Goal: Find specific page/section: Find specific page/section

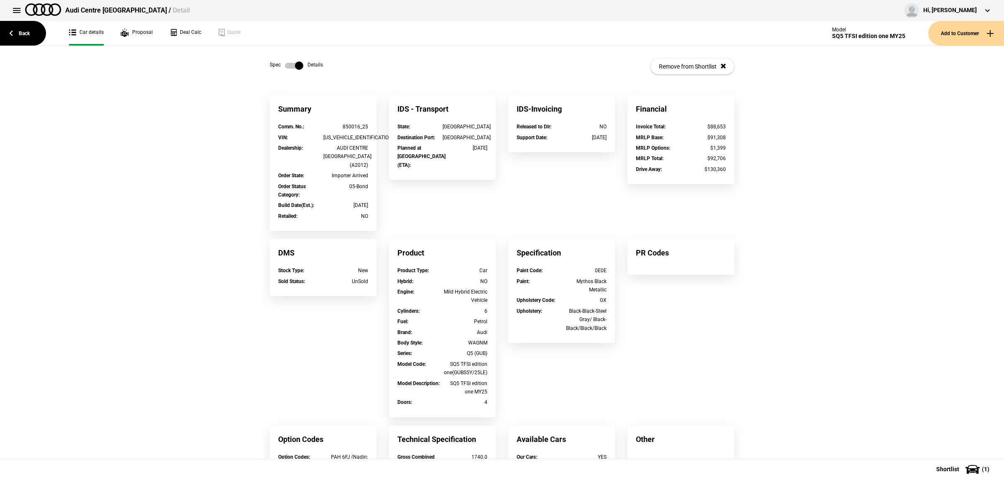
click at [26, 43] on link "Back" at bounding box center [23, 33] width 46 height 25
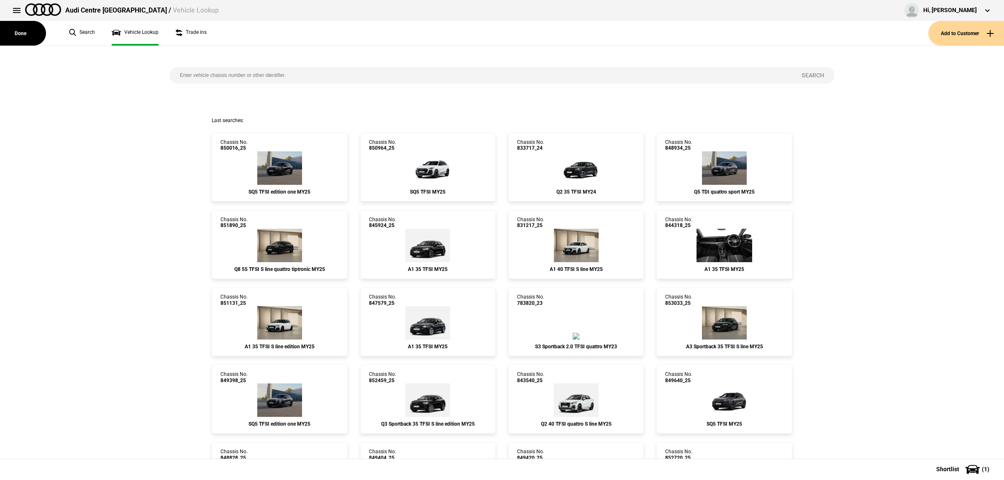
click at [304, 74] on input "search" at bounding box center [480, 75] width 622 height 17
paste input "851205"
type input "851205"
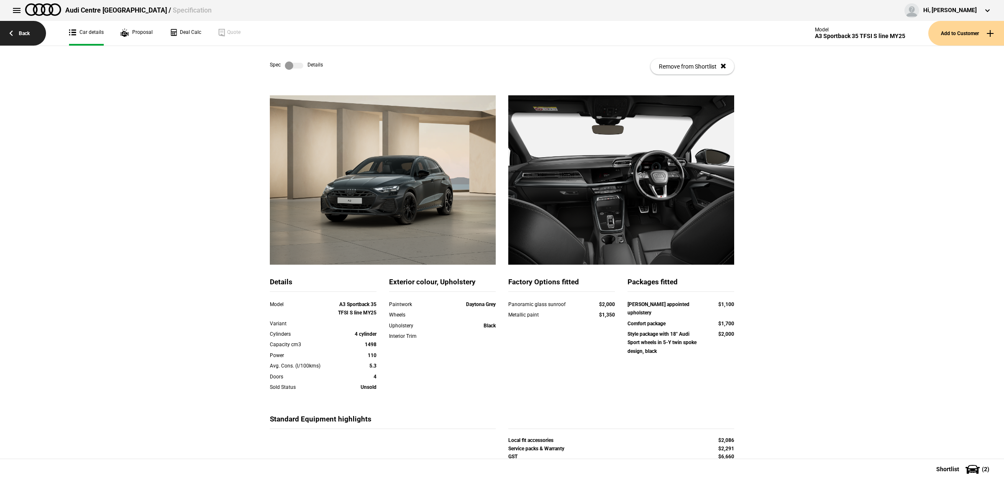
click at [31, 37] on link "Back" at bounding box center [23, 33] width 46 height 25
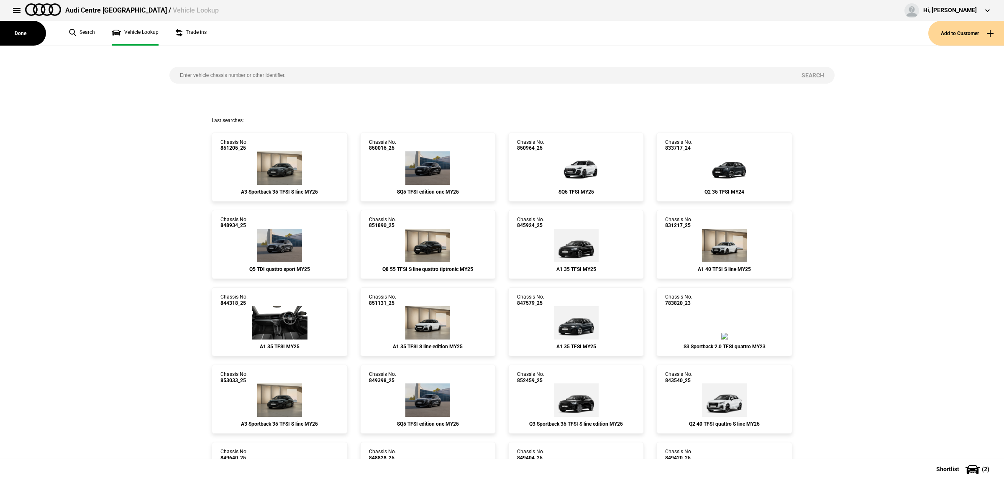
click at [225, 64] on div "Search" at bounding box center [502, 81] width 678 height 71
click at [225, 70] on input "search" at bounding box center [480, 75] width 622 height 17
paste input "853036"
type input "853036"
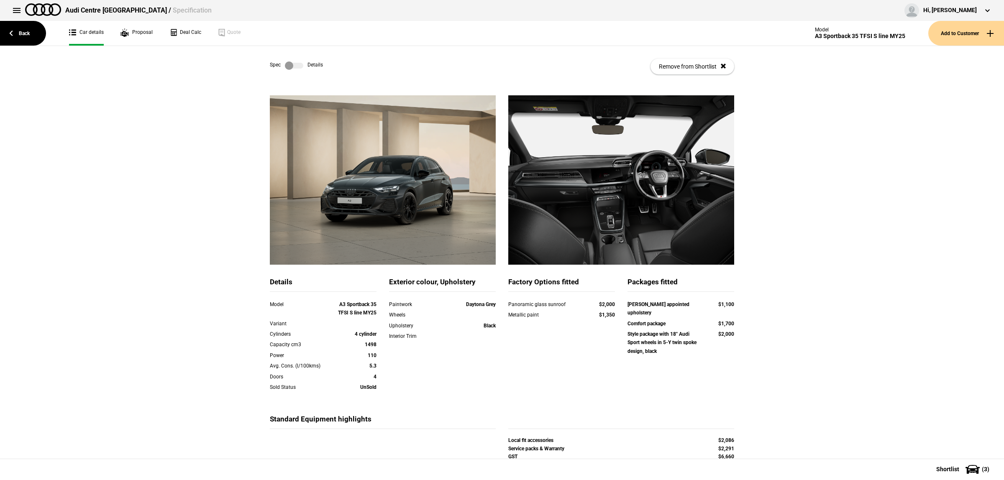
click at [285, 59] on div "Spec Details Remove from Shortlist" at bounding box center [502, 66] width 464 height 41
click at [289, 61] on div "Spec Details Remove from Shortlist" at bounding box center [502, 66] width 464 height 41
click at [289, 65] on label at bounding box center [294, 66] width 18 height 8
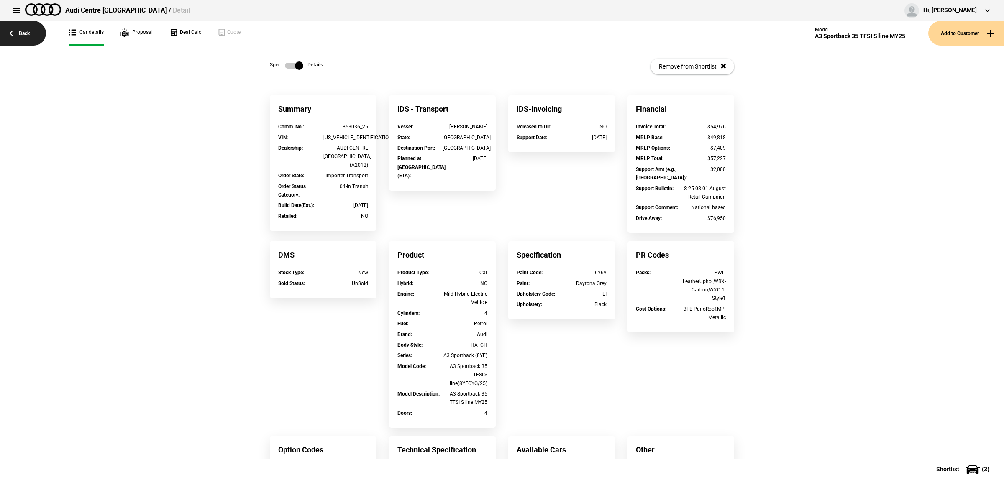
click at [26, 32] on link "Back" at bounding box center [23, 33] width 46 height 25
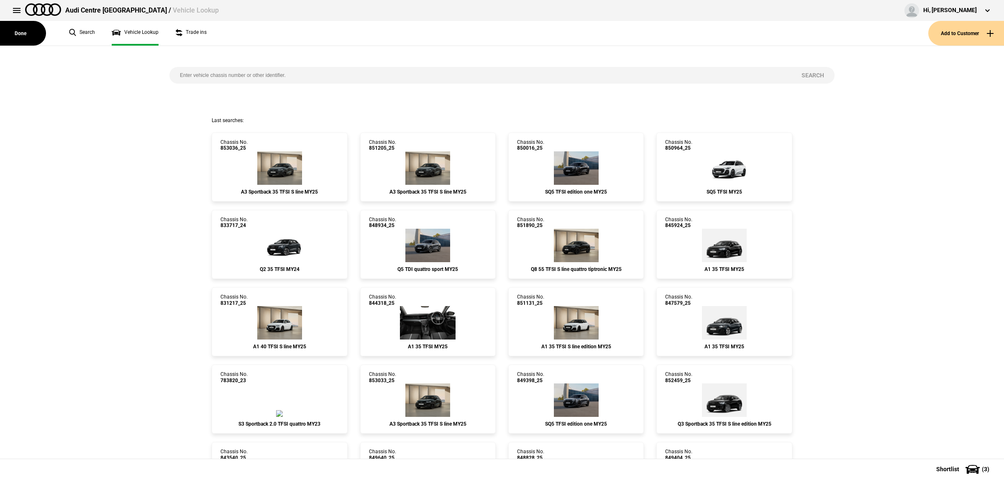
click at [197, 72] on input "search" at bounding box center [480, 75] width 622 height 17
paste input "853091"
type input "853091"
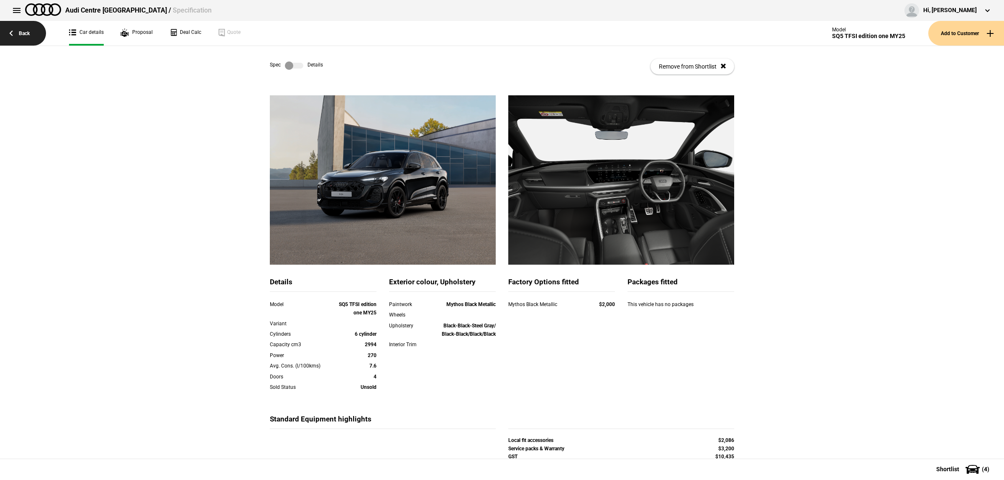
click at [18, 36] on link "Back" at bounding box center [23, 33] width 46 height 25
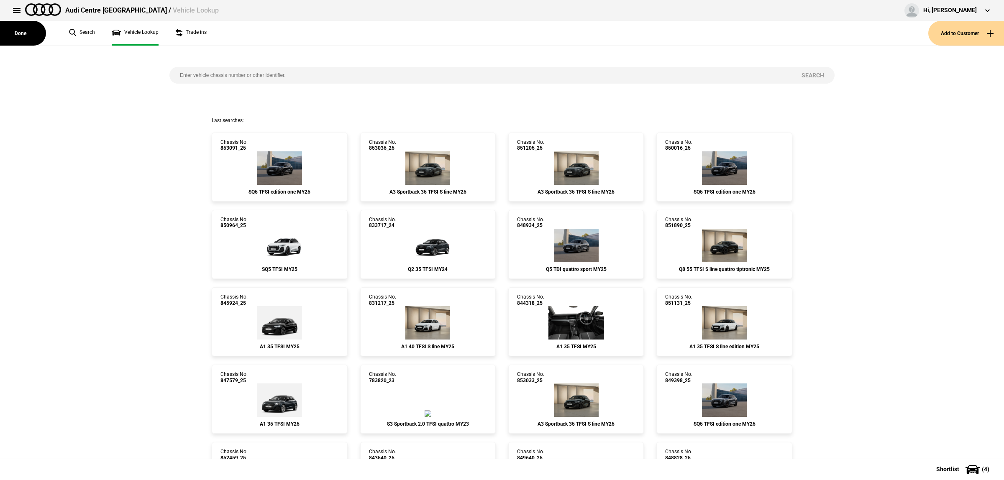
click at [271, 72] on input "search" at bounding box center [480, 75] width 622 height 17
paste input "850018"
type input "850018"
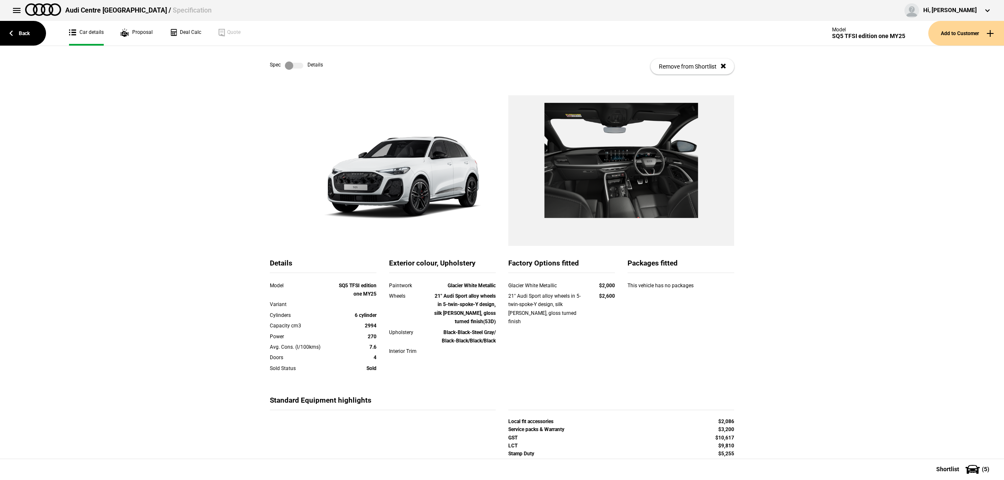
click at [290, 70] on div "Spec Details Remove from Shortlist" at bounding box center [502, 66] width 464 height 41
click at [290, 66] on label at bounding box center [294, 66] width 18 height 8
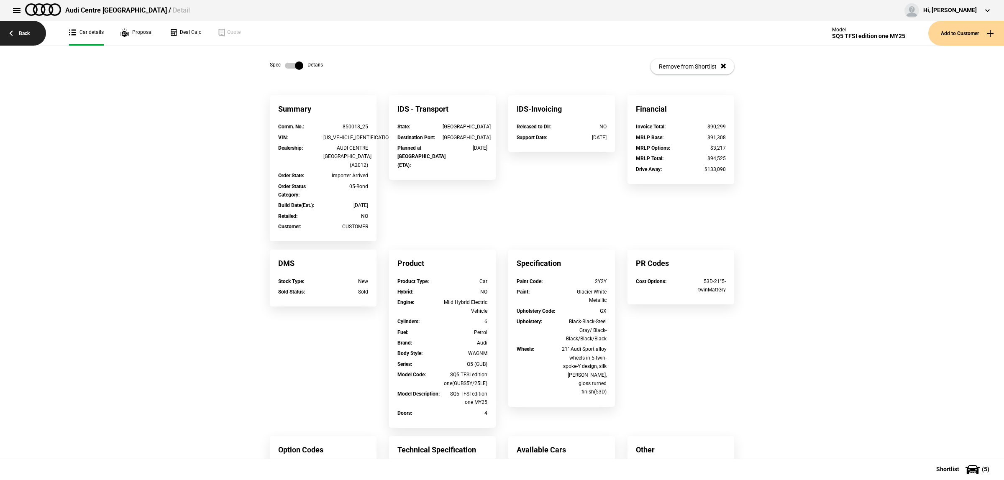
click at [26, 40] on link "Back" at bounding box center [23, 33] width 46 height 25
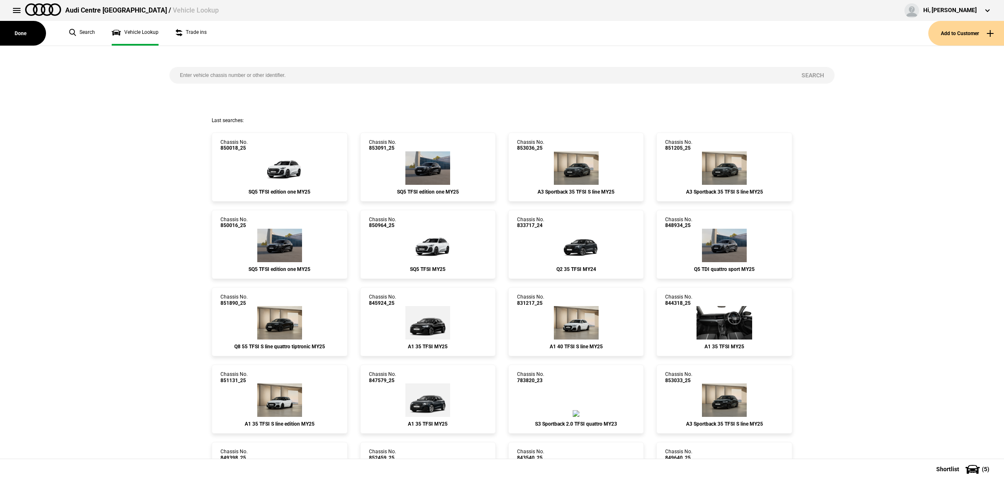
drag, startPoint x: 26, startPoint y: 40, endPoint x: 289, endPoint y: 78, distance: 265.1
click at [287, 74] on input "search" at bounding box center [480, 75] width 622 height 17
paste input "848329"
type input "848329"
